Goal: Task Accomplishment & Management: Complete application form

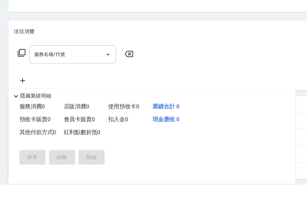
scroll to position [0, 1]
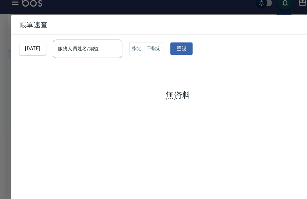
scroll to position [0, 0]
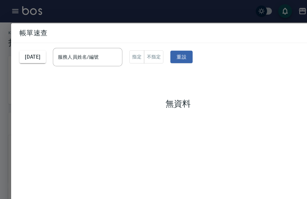
click at [170, 6] on div "帳單速查 [DATE] 服務人員姓名/編號 服務人員姓名/編號 指定 不指定 重設 無資料" at bounding box center [153, 99] width 307 height 199
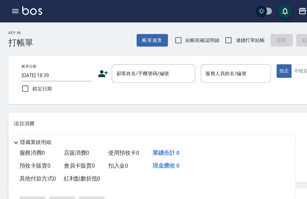
click at [71, 69] on input "[DATE] 18:39" at bounding box center [49, 65] width 61 height 10
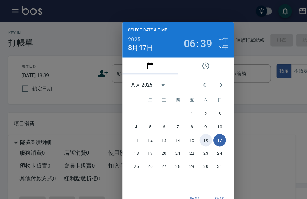
click at [179, 121] on button "16" at bounding box center [177, 121] width 11 height 11
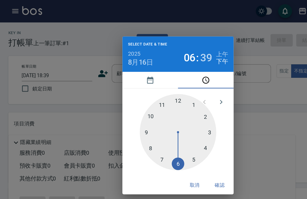
click at [187, 161] on button "確認" at bounding box center [189, 159] width 19 height 11
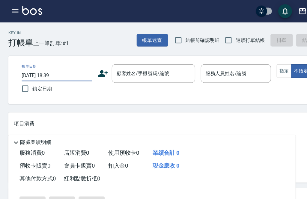
click at [132, 37] on button "帳單速查" at bounding box center [131, 34] width 27 height 11
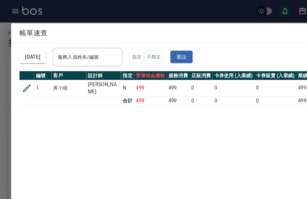
click at [137, 10] on div "帳單速查 [DATE] 服務人員姓名/編號 服務人員姓名/編號 指定 不指定 重設 編號 客戶 設計師 指定 營業現金應收 服務消費 店販消費 卡券使用 (入…" at bounding box center [153, 99] width 307 height 199
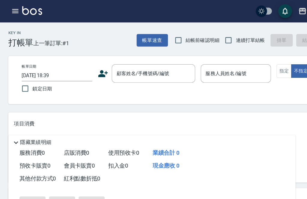
click at [66, 62] on input "[DATE] 18:39" at bounding box center [49, 65] width 61 height 10
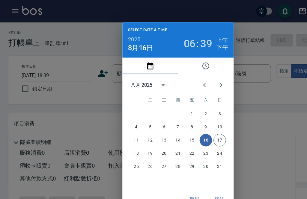
click at [131, 40] on span "8月16日" at bounding box center [121, 41] width 22 height 7
click at [192, 122] on button "17" at bounding box center [189, 121] width 11 height 11
type input "[DATE] 18:39"
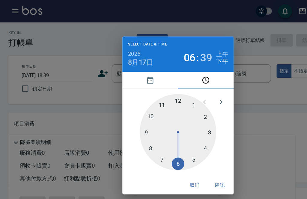
click at [191, 160] on button "確認" at bounding box center [189, 159] width 19 height 11
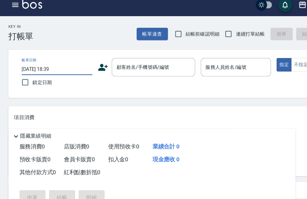
click at [133, 55] on div "顧客姓名/手機號碼/編號 顧客姓名/手機號碼/編號" at bounding box center [132, 63] width 72 height 16
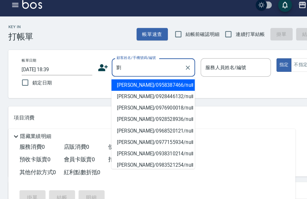
click at [135, 74] on li "[PERSON_NAME]/0958387466/null" at bounding box center [132, 79] width 72 height 10
type input "[PERSON_NAME]/0958387466/null"
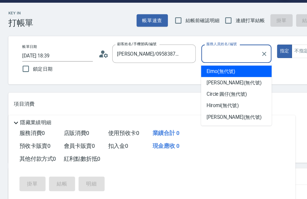
type input "j"
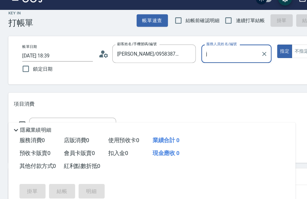
click at [204, 52] on input "j" at bounding box center [199, 57] width 46 height 10
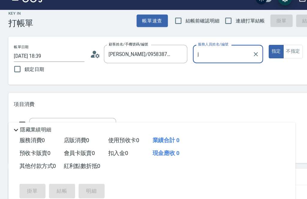
scroll to position [0, 7]
click at [222, 55] on icon "Clear" at bounding box center [220, 58] width 6 height 6
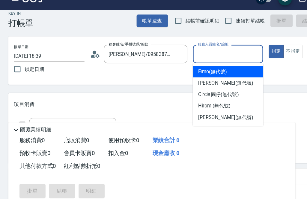
click at [193, 79] on span "[PERSON_NAME] (無代號)" at bounding box center [194, 82] width 47 height 6
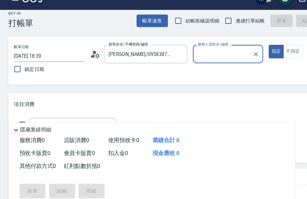
type input "[PERSON_NAME](無代號)"
click at [253, 49] on button "不指定" at bounding box center [252, 55] width 17 height 12
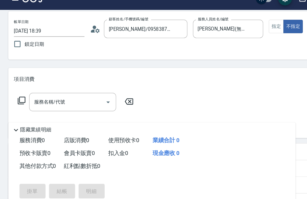
scroll to position [28, 0]
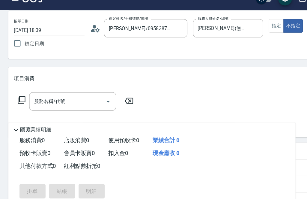
click at [37, 90] on div "服務名稱/代號 服務名稱/代號" at bounding box center [62, 98] width 75 height 16
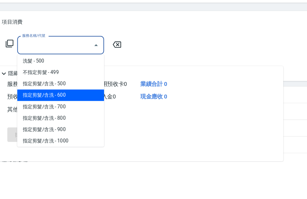
scroll to position [0, 0]
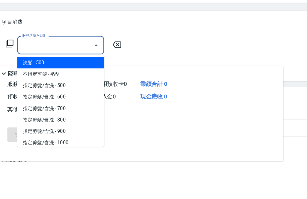
click at [29, 109] on span "洗髮 - 500" at bounding box center [62, 114] width 75 height 10
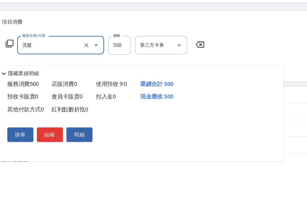
type input "洗髮"
click at [104, 90] on input "500" at bounding box center [113, 98] width 19 height 16
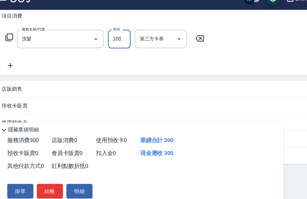
scroll to position [82, 0]
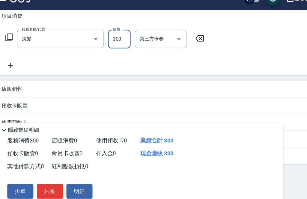
type input "300"
click at [42, 170] on button "結帳" at bounding box center [53, 176] width 22 height 13
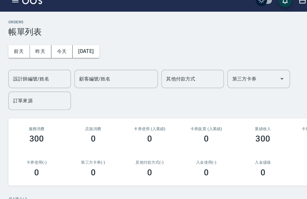
click at [53, 48] on button "今天" at bounding box center [53, 53] width 19 height 11
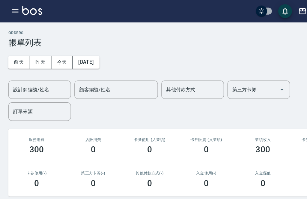
click at [12, 12] on icon "button" at bounding box center [13, 9] width 7 height 7
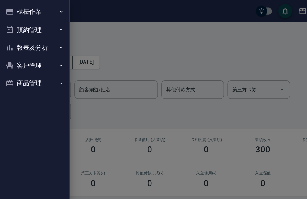
click at [20, 14] on button "櫃檯作業" at bounding box center [29, 10] width 55 height 16
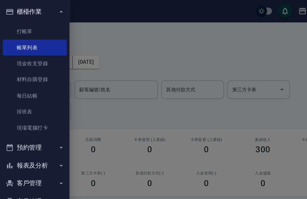
click at [15, 45] on link "帳單列表" at bounding box center [29, 41] width 55 height 14
click at [18, 28] on link "打帳單" at bounding box center [29, 27] width 55 height 14
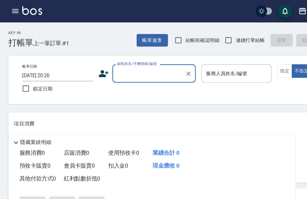
click at [104, 66] on input "顧客姓名/手機號碼/編號" at bounding box center [127, 63] width 57 height 10
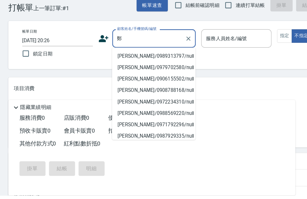
click at [137, 74] on li "[PERSON_NAME]/0989313797/null" at bounding box center [133, 79] width 72 height 10
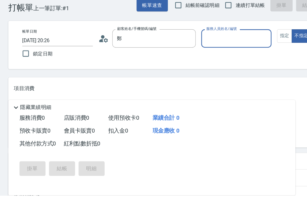
type input "[PERSON_NAME]/0989313797/null"
click at [209, 58] on input "服務人員姓名/編號" at bounding box center [203, 63] width 55 height 10
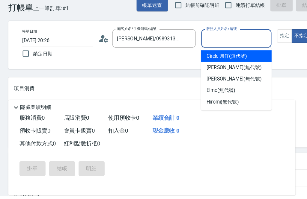
click at [211, 75] on span "Circle 圓仔 (無代號)" at bounding box center [195, 78] width 35 height 6
type input "Circle 圓仔(無代號)"
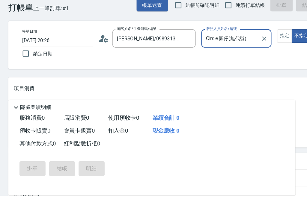
click at [245, 55] on button "指定" at bounding box center [245, 61] width 13 height 12
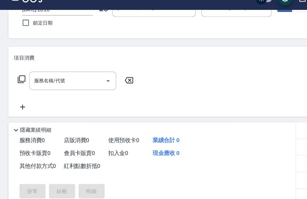
click at [41, 72] on div "服務名稱/代號 服務名稱/代號" at bounding box center [62, 80] width 75 height 16
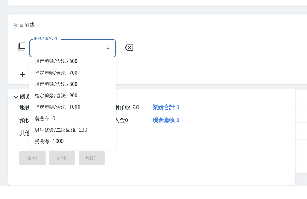
scroll to position [34, 0]
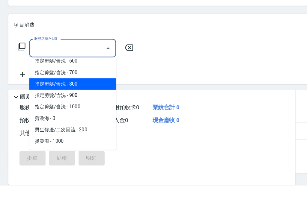
click at [40, 107] on span "指定剪髮/含洗 - 800" at bounding box center [62, 112] width 75 height 10
type input "指定剪髮/含洗"
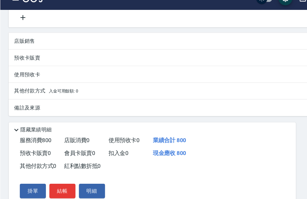
scroll to position [125, 0]
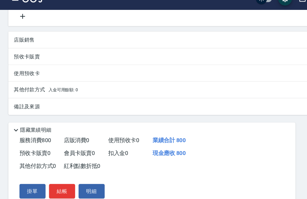
click at [129, 82] on div "其他付款方式 入金可用餘額: 0" at bounding box center [153, 88] width 292 height 14
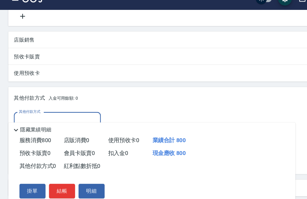
scroll to position [0, 0]
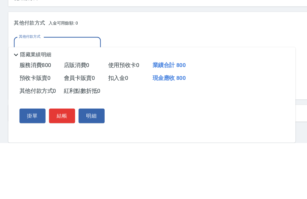
click at [28, 110] on input "其他付款方式" at bounding box center [49, 115] width 69 height 10
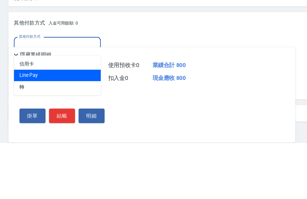
click at [23, 136] on span "Line Pay" at bounding box center [49, 141] width 75 height 10
type input "Line Pay"
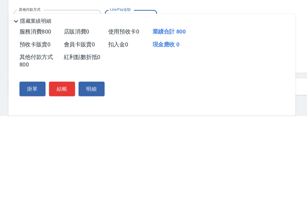
type input "800"
click at [16, 114] on icon at bounding box center [13, 117] width 7 height 7
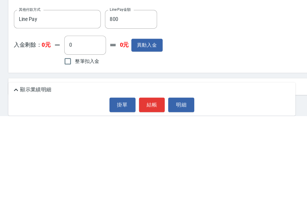
scroll to position [139, 0]
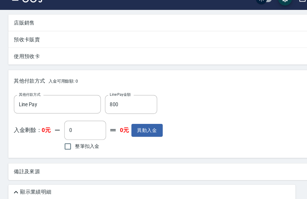
click at [27, 173] on p "顯示業績明細" at bounding box center [30, 176] width 27 height 6
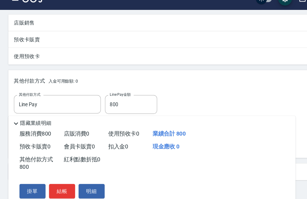
click at [54, 170] on button "結帳" at bounding box center [53, 176] width 22 height 13
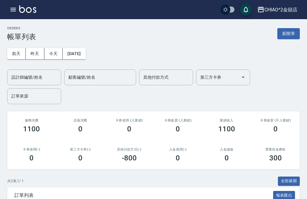
click at [290, 34] on button "新開單" at bounding box center [288, 33] width 22 height 11
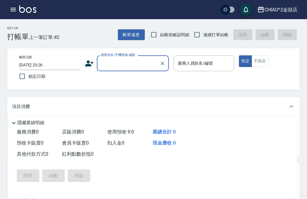
click at [136, 64] on input "顧客姓名/手機號碼/編號" at bounding box center [127, 63] width 57 height 10
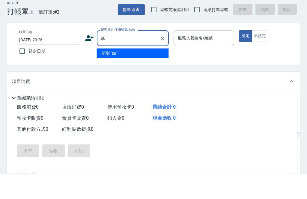
type input "s"
click at [145, 74] on li "新增 "[PERSON_NAME]"" at bounding box center [133, 79] width 72 height 10
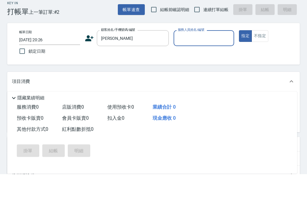
click at [137, 58] on input "[PERSON_NAME]" at bounding box center [127, 63] width 57 height 10
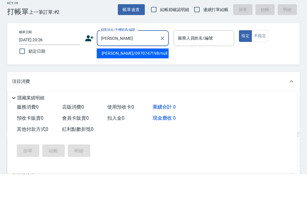
click at [146, 74] on li "[PERSON_NAME]/0970747198/null" at bounding box center [133, 79] width 72 height 10
type input "[PERSON_NAME]/0970747198/null"
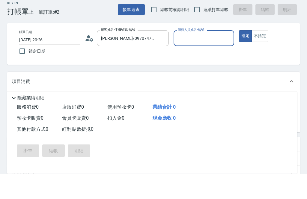
click at [205, 58] on input "服務人員姓名/編號" at bounding box center [203, 63] width 55 height 10
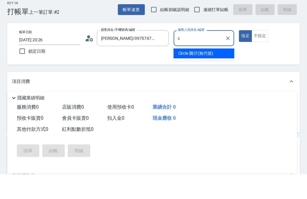
click at [211, 75] on span "Circle 圓仔 (無代號)" at bounding box center [195, 78] width 35 height 6
type input "Circle 圓仔(無代號)"
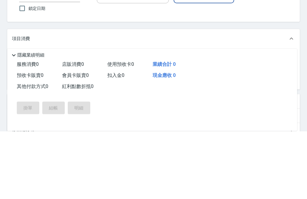
click at [35, 119] on div "服務名稱/代號 服務名稱/代號" at bounding box center [62, 127] width 75 height 16
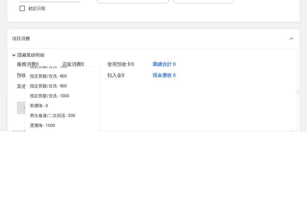
scroll to position [47, 0]
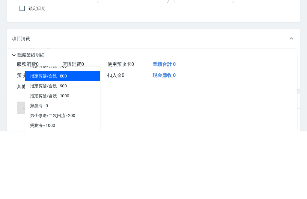
click at [37, 139] on span "指定剪髮/含洗 - 800" at bounding box center [62, 144] width 75 height 10
type input "指定剪髮/含洗"
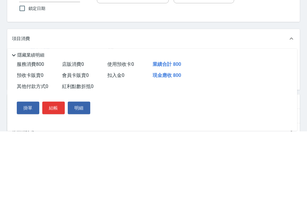
scroll to position [68, 0]
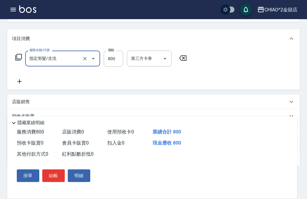
click at [51, 182] on button "結帳" at bounding box center [53, 176] width 22 height 13
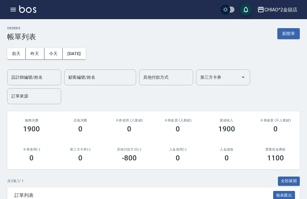
click at [293, 32] on button "新開單" at bounding box center [288, 33] width 22 height 11
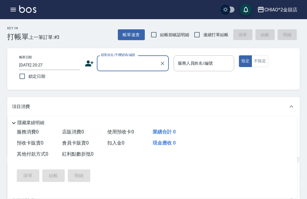
click at [106, 62] on input "顧客姓名/手機號碼/編號" at bounding box center [127, 63] width 57 height 10
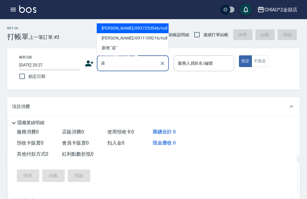
click at [104, 31] on li "[PERSON_NAME]/0937253546/null" at bounding box center [133, 28] width 72 height 10
type input "[PERSON_NAME]/0937253546/null"
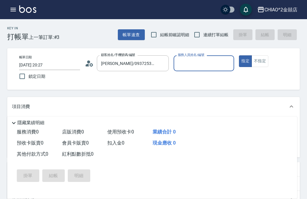
click at [210, 63] on input "服務人員姓名/編號" at bounding box center [203, 63] width 55 height 10
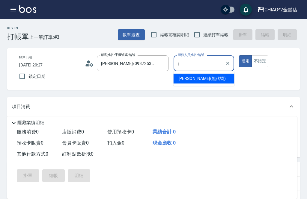
click at [198, 80] on span "[PERSON_NAME] (無代號)" at bounding box center [201, 78] width 47 height 6
type input "[PERSON_NAME](無代號)"
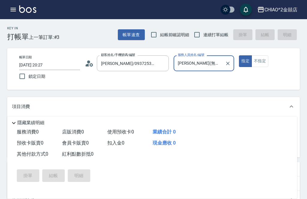
click at [254, 61] on button "不指定" at bounding box center [259, 61] width 17 height 12
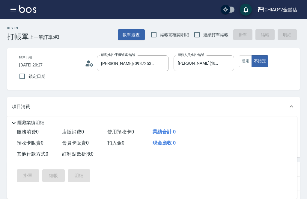
click at [43, 125] on div "服務名稱/代號 服務名稱/代號" at bounding box center [62, 127] width 75 height 16
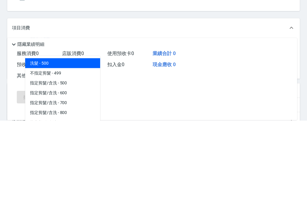
click at [35, 137] on span "洗髮 - 500" at bounding box center [62, 142] width 75 height 10
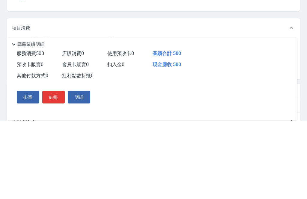
type input "洗髮"
click at [110, 119] on input "500" at bounding box center [113, 127] width 19 height 16
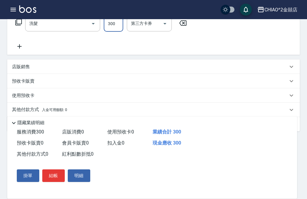
scroll to position [105, 0]
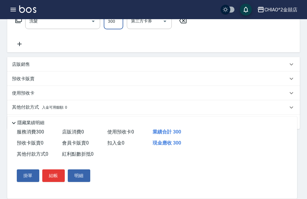
type input "300"
click at [219, 110] on div "其他付款方式 入金可用餘額: 0" at bounding box center [150, 107] width 276 height 7
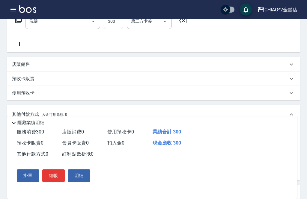
scroll to position [0, 0]
click at [51, 182] on button "結帳" at bounding box center [53, 176] width 22 height 13
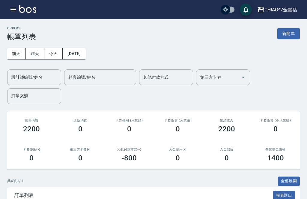
click at [287, 35] on button "新開單" at bounding box center [288, 33] width 22 height 11
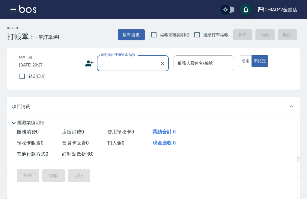
click at [134, 66] on input "顧客姓名/手機號碼/編號" at bounding box center [127, 63] width 57 height 10
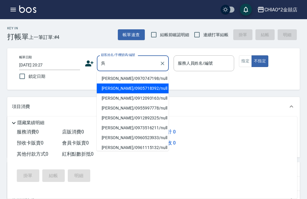
click at [144, 90] on li "[PERSON_NAME]/0905718392/null" at bounding box center [133, 89] width 72 height 10
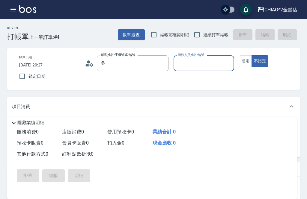
type input "[PERSON_NAME]/0905718392/null"
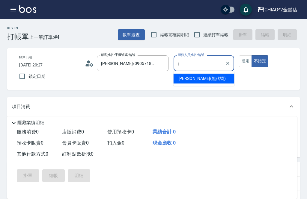
click at [207, 80] on div "[PERSON_NAME] (無代號)" at bounding box center [203, 79] width 61 height 10
type input "[PERSON_NAME](無代號)"
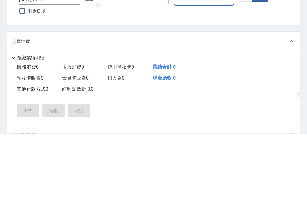
click at [46, 119] on div "服務名稱/代號 服務名稱/代號" at bounding box center [62, 127] width 75 height 16
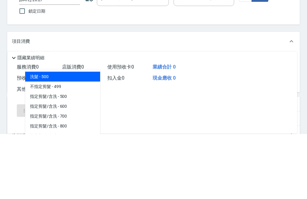
scroll to position [4, 0]
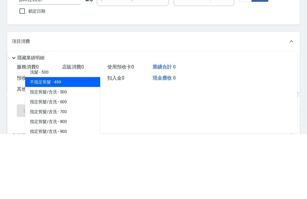
click at [38, 143] on span "不指定剪髮 - 499" at bounding box center [62, 148] width 75 height 10
type input "不指定剪髮"
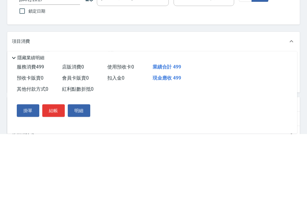
scroll to position [65, 0]
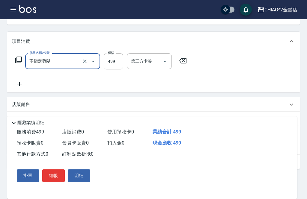
click at [51, 182] on button "結帳" at bounding box center [53, 176] width 22 height 13
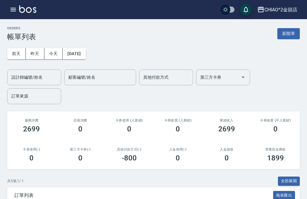
click at [289, 36] on button "新開單" at bounding box center [288, 33] width 22 height 11
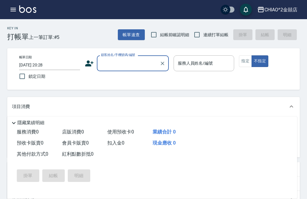
click at [134, 63] on input "顧客姓名/手機號碼/編號" at bounding box center [127, 63] width 57 height 10
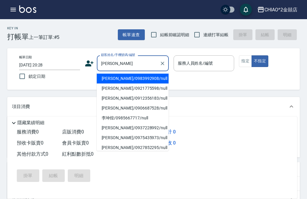
click at [139, 79] on li "[PERSON_NAME]/0983992908/null" at bounding box center [133, 79] width 72 height 10
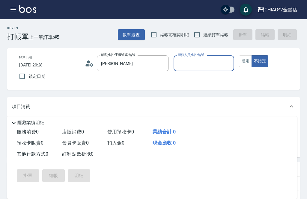
type input "[PERSON_NAME]/0983992908/null"
click at [208, 64] on input "服務人員姓名/編號" at bounding box center [203, 63] width 55 height 10
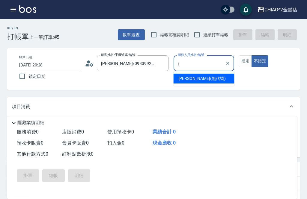
click at [201, 80] on span "[PERSON_NAME] (無代號)" at bounding box center [201, 78] width 47 height 6
type input "[PERSON_NAME](無代號)"
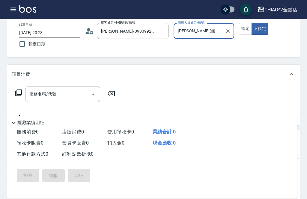
scroll to position [34, 0]
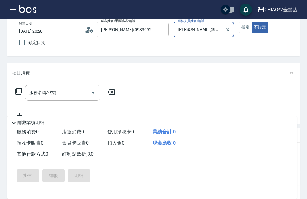
click at [43, 92] on div "服務名稱/代號 服務名稱/代號" at bounding box center [62, 93] width 75 height 16
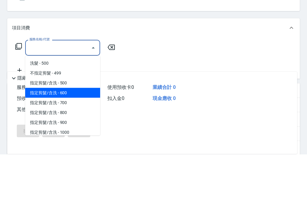
scroll to position [5, 0]
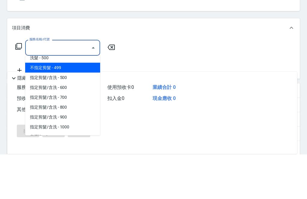
click at [34, 108] on span "不指定剪髮 - 499" at bounding box center [62, 113] width 75 height 10
type input "不指定剪髮"
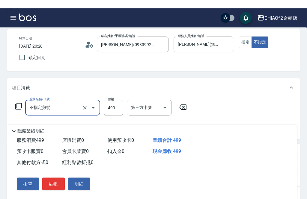
scroll to position [0, 0]
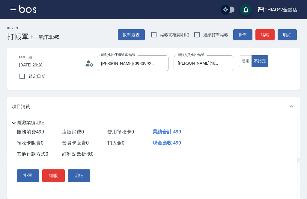
click at [50, 179] on button "結帳" at bounding box center [53, 176] width 22 height 13
